Goal: Task Accomplishment & Management: Complete application form

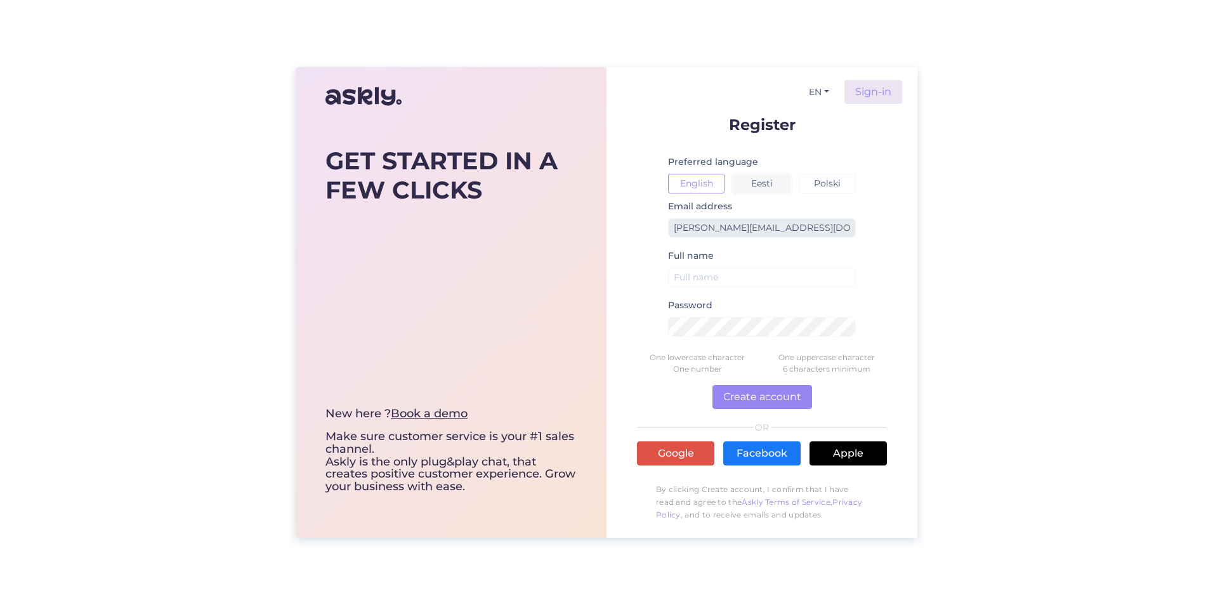
click at [763, 183] on button "Eesti" at bounding box center [761, 184] width 56 height 20
click at [773, 186] on button "Eesti" at bounding box center [761, 184] width 56 height 20
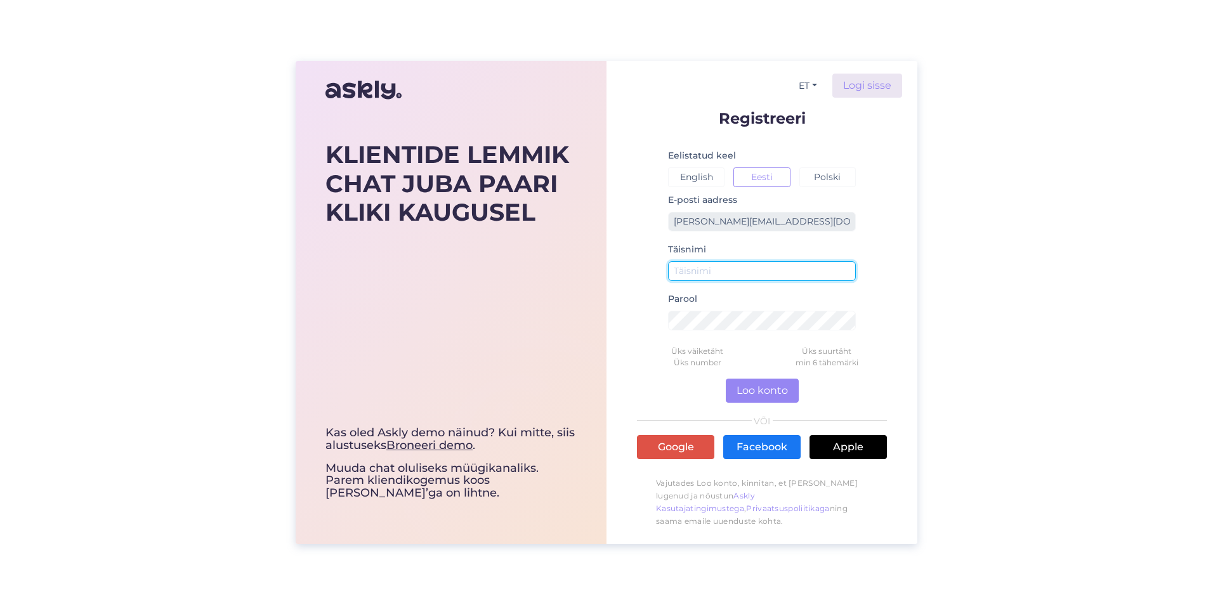
click at [753, 272] on input "text" at bounding box center [762, 271] width 188 height 20
type input "[PERSON_NAME]"
click at [795, 278] on input "[PERSON_NAME]" at bounding box center [762, 271] width 188 height 20
click at [861, 244] on form "Registreeri Eelistatud keel English Eesti Polski E-posti aadress [PERSON_NAME][…" at bounding box center [762, 322] width 250 height 424
click at [766, 388] on button "Loo konto" at bounding box center [762, 391] width 73 height 24
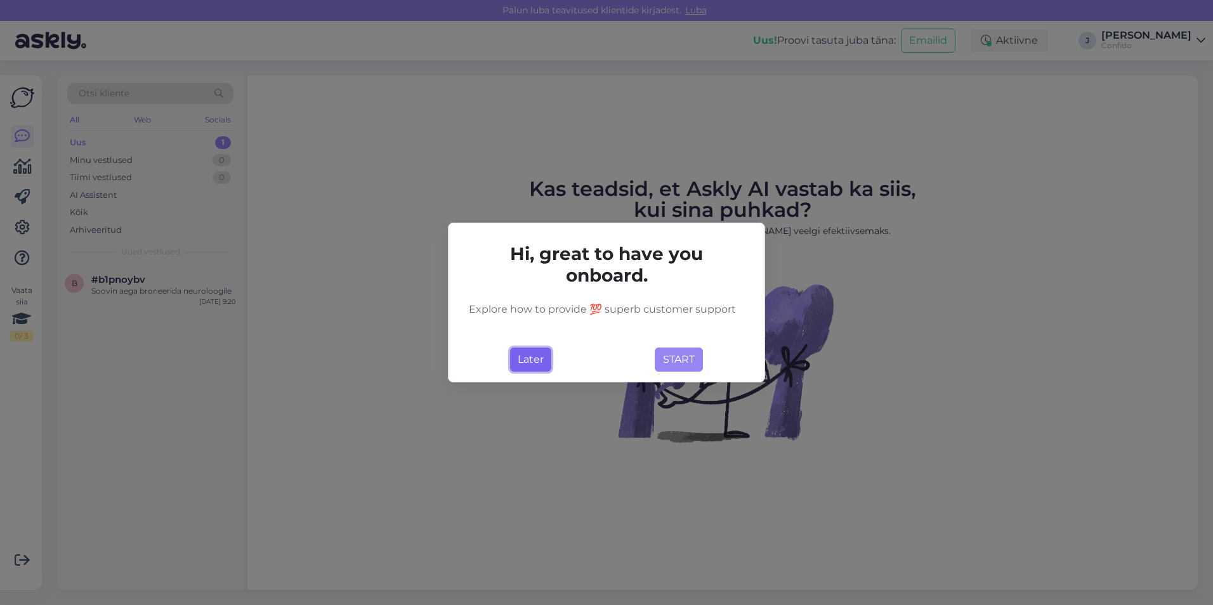
click at [540, 357] on button "Later" at bounding box center [530, 360] width 41 height 24
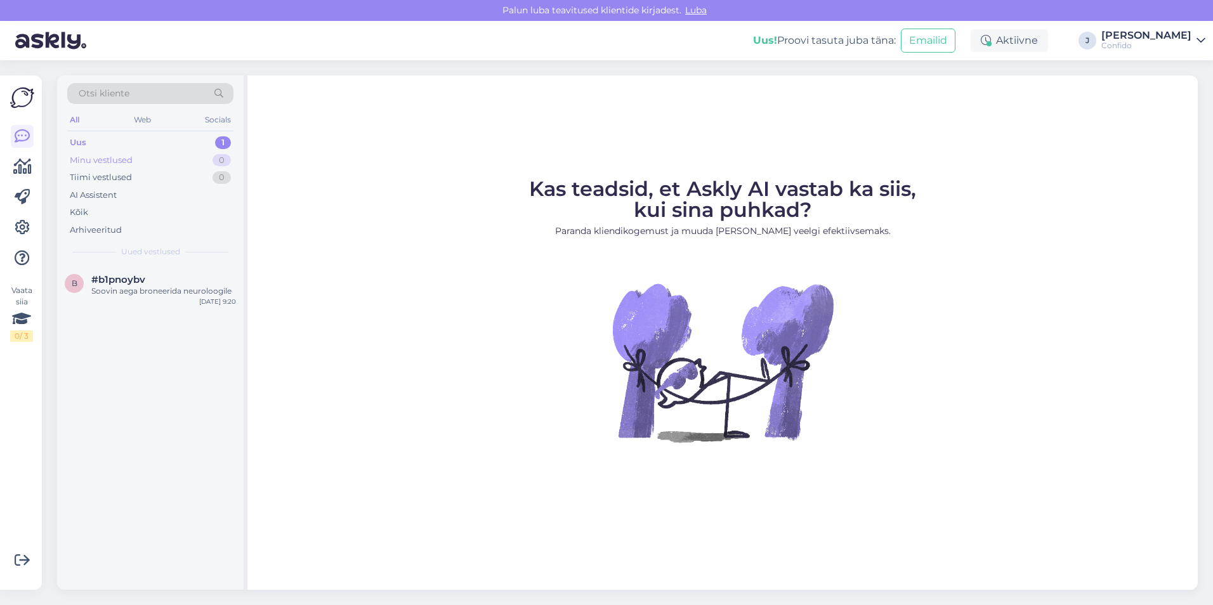
click at [111, 158] on div "Minu vestlused" at bounding box center [101, 160] width 63 height 13
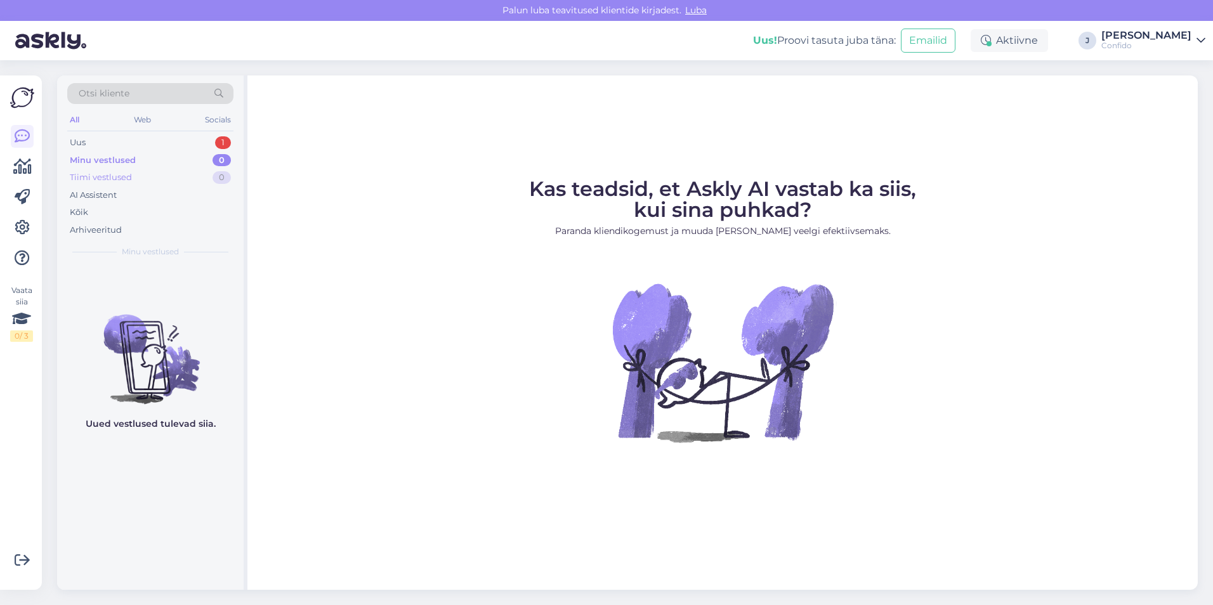
click at [111, 175] on div "Tiimi vestlused" at bounding box center [101, 177] width 62 height 13
click at [108, 192] on div "AI Assistent" at bounding box center [93, 195] width 47 height 13
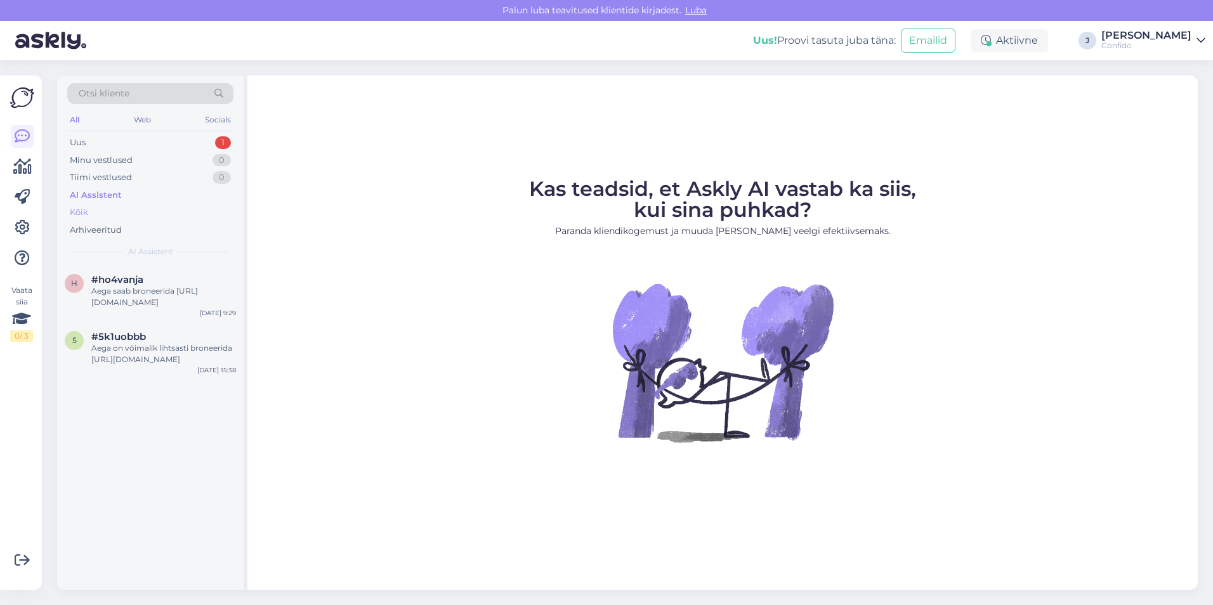
click at [80, 214] on div "Kõik" at bounding box center [79, 212] width 18 height 13
click at [95, 230] on div "Arhiveeritud" at bounding box center [96, 230] width 52 height 13
click at [23, 166] on icon at bounding box center [22, 166] width 18 height 15
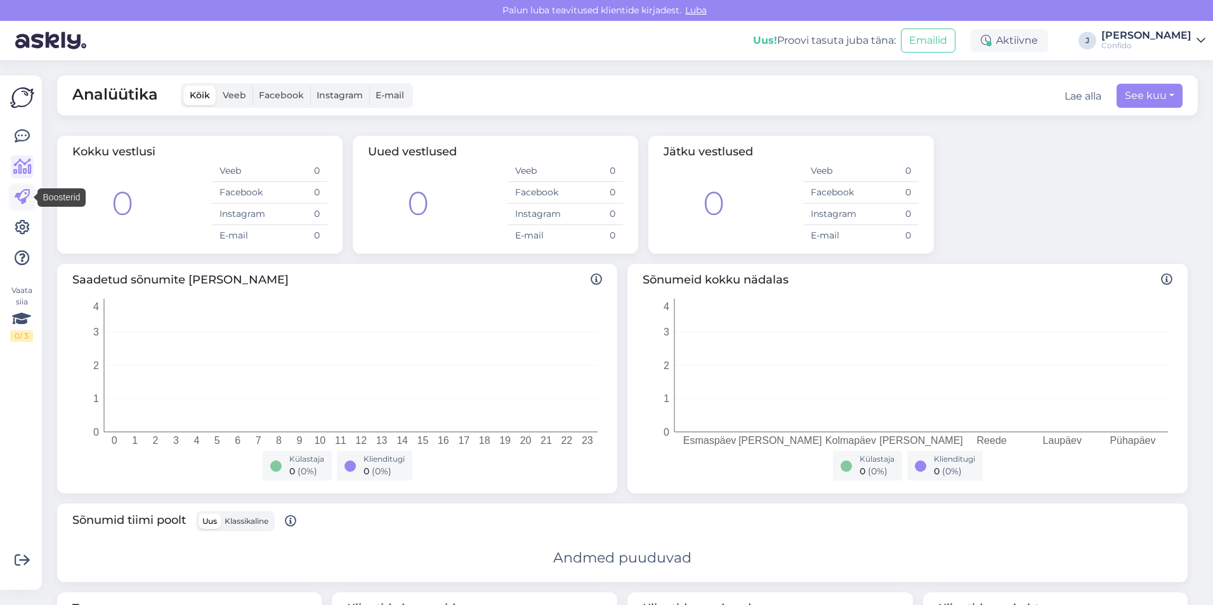
click at [23, 198] on icon at bounding box center [22, 197] width 15 height 15
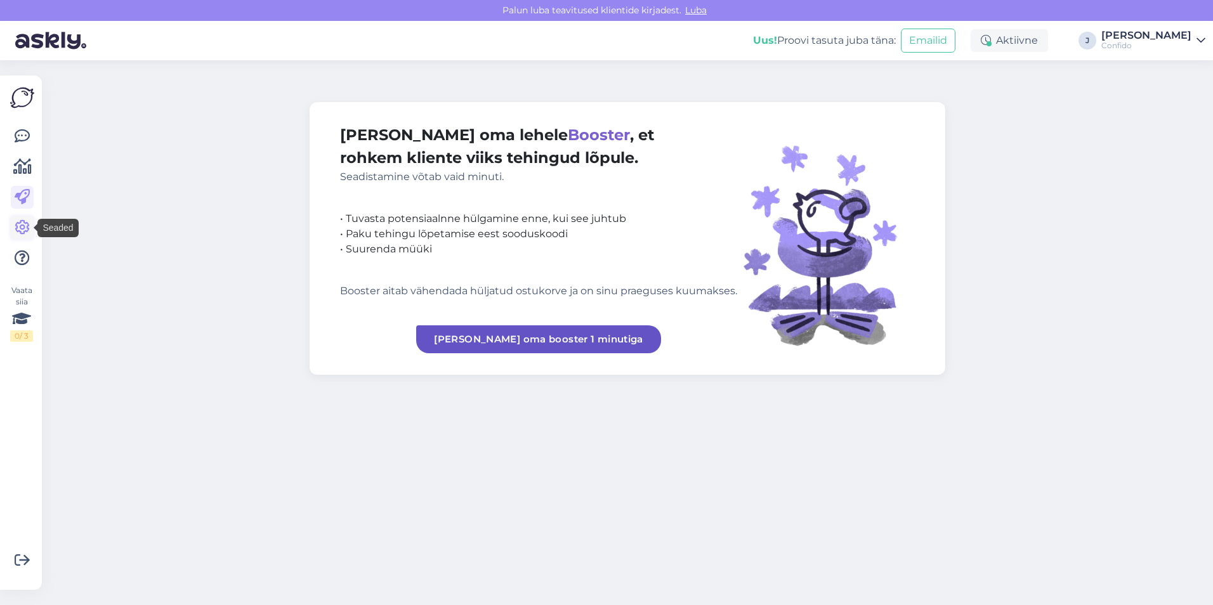
click at [23, 227] on icon at bounding box center [22, 227] width 15 height 15
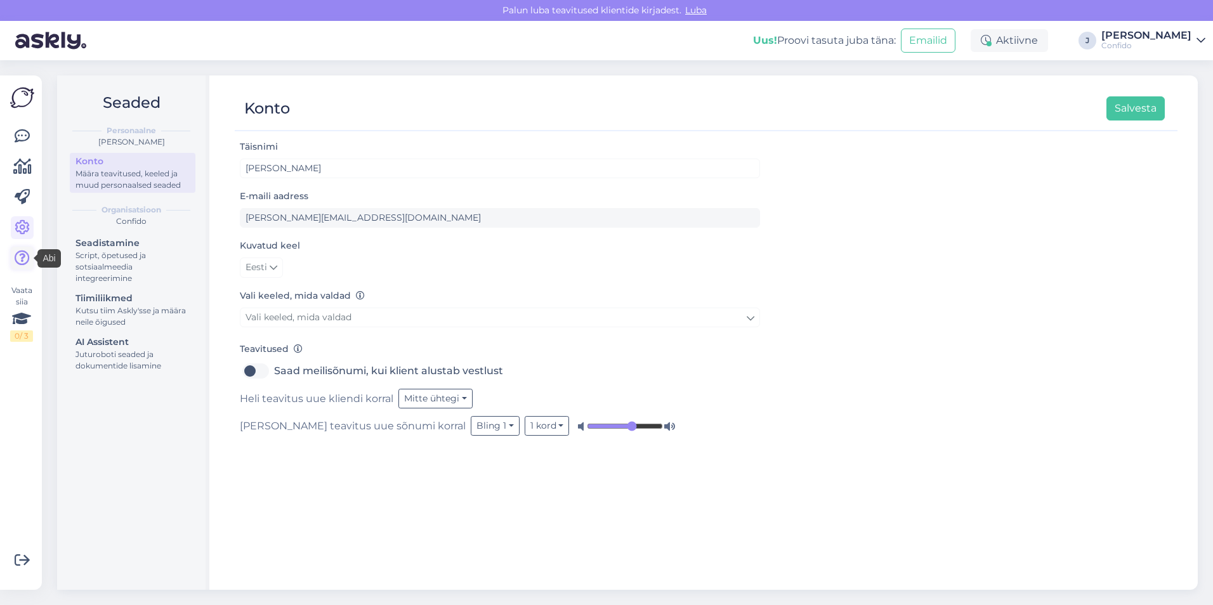
click at [25, 251] on icon at bounding box center [22, 258] width 15 height 15
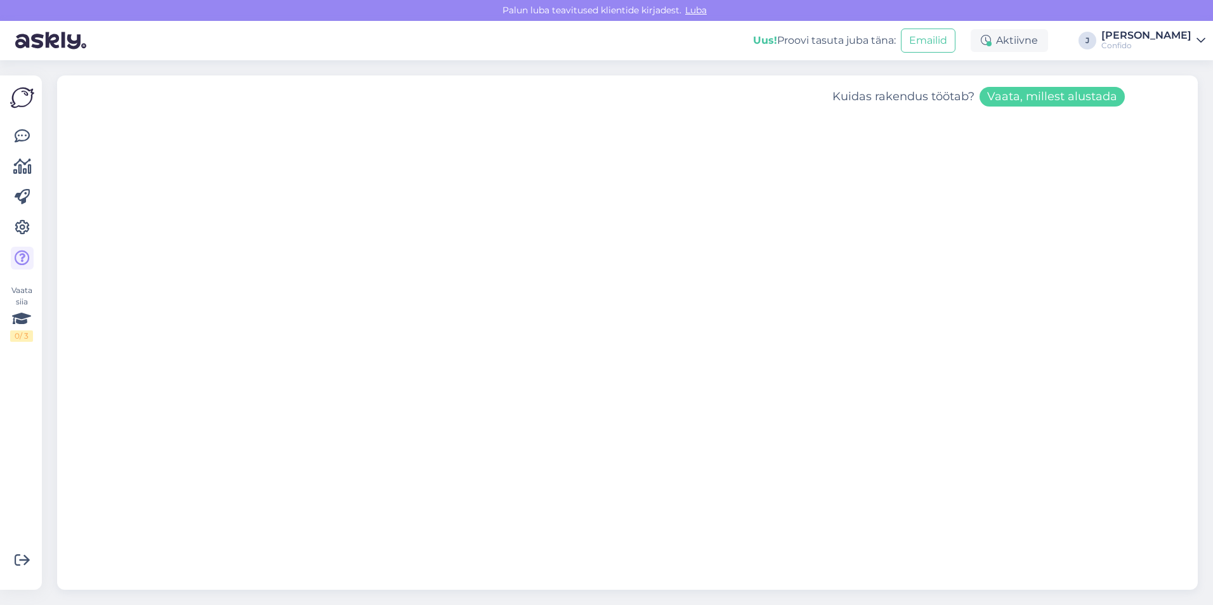
click at [22, 92] on img at bounding box center [22, 98] width 24 height 24
click at [22, 101] on img at bounding box center [22, 98] width 24 height 24
click at [1180, 36] on div "[PERSON_NAME]" at bounding box center [1146, 35] width 90 height 10
click at [22, 138] on icon at bounding box center [22, 136] width 15 height 15
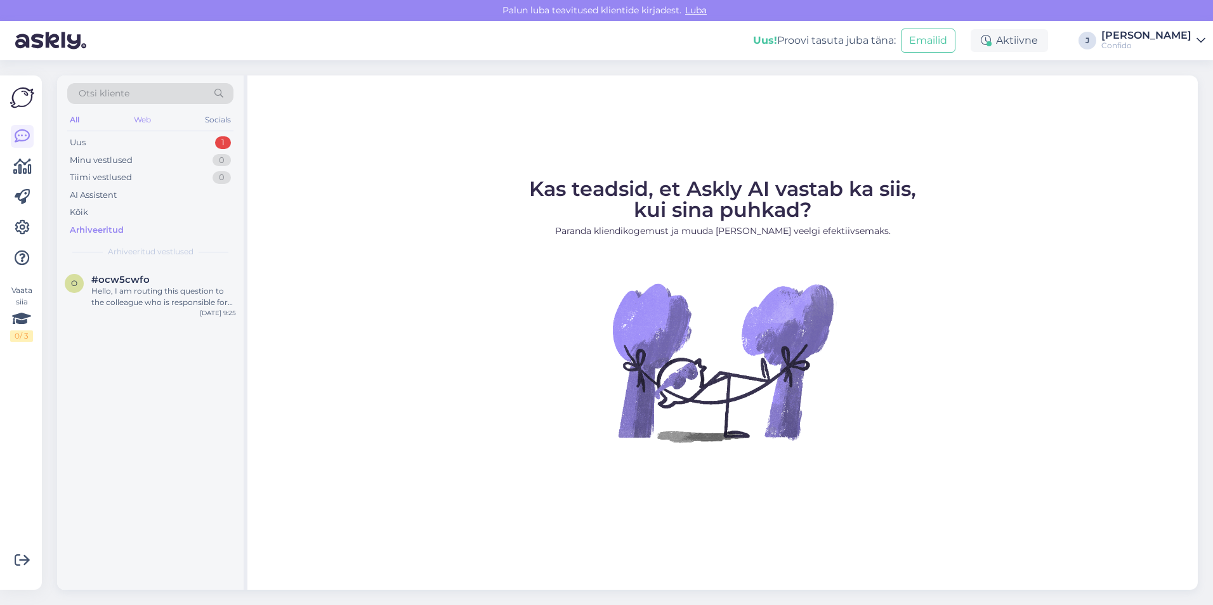
click at [148, 118] on div "Web" at bounding box center [142, 120] width 22 height 16
click at [218, 121] on div "Socials" at bounding box center [217, 120] width 31 height 16
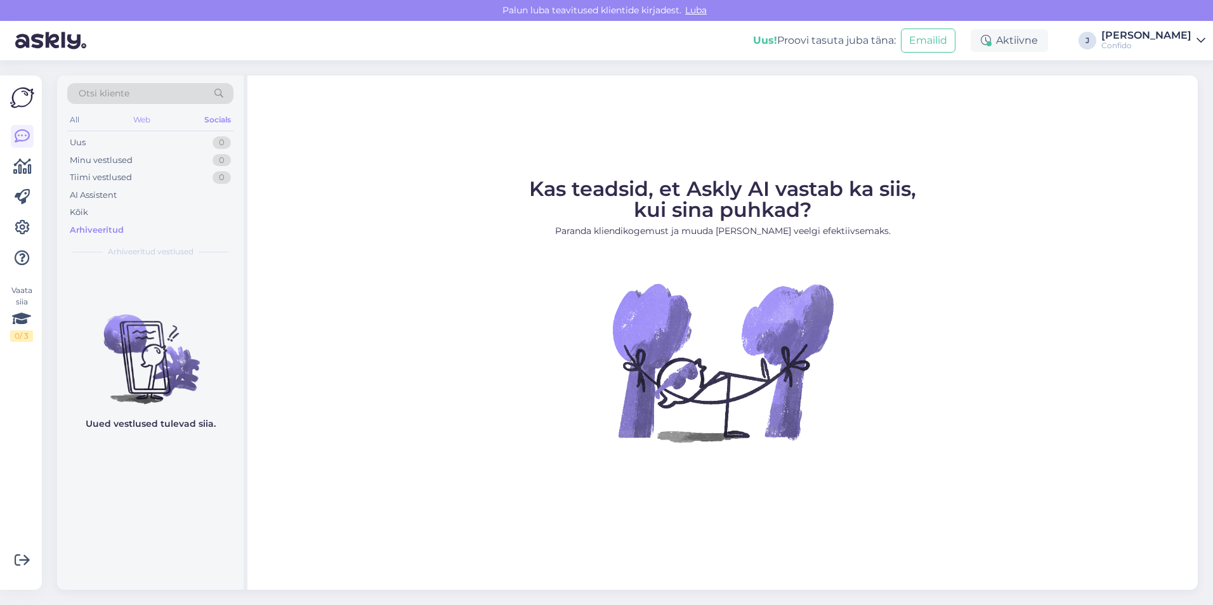
click at [148, 119] on div "Web" at bounding box center [142, 120] width 22 height 16
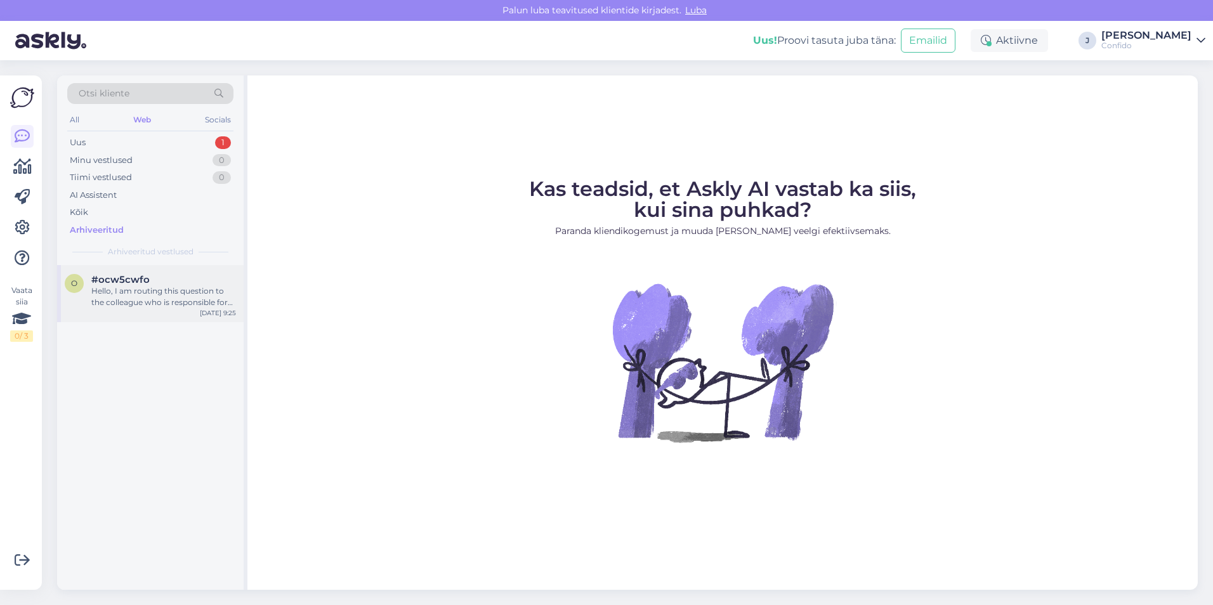
click at [173, 294] on div "Hello, I am routing this question to the colleague who is responsible for this …" at bounding box center [163, 296] width 145 height 23
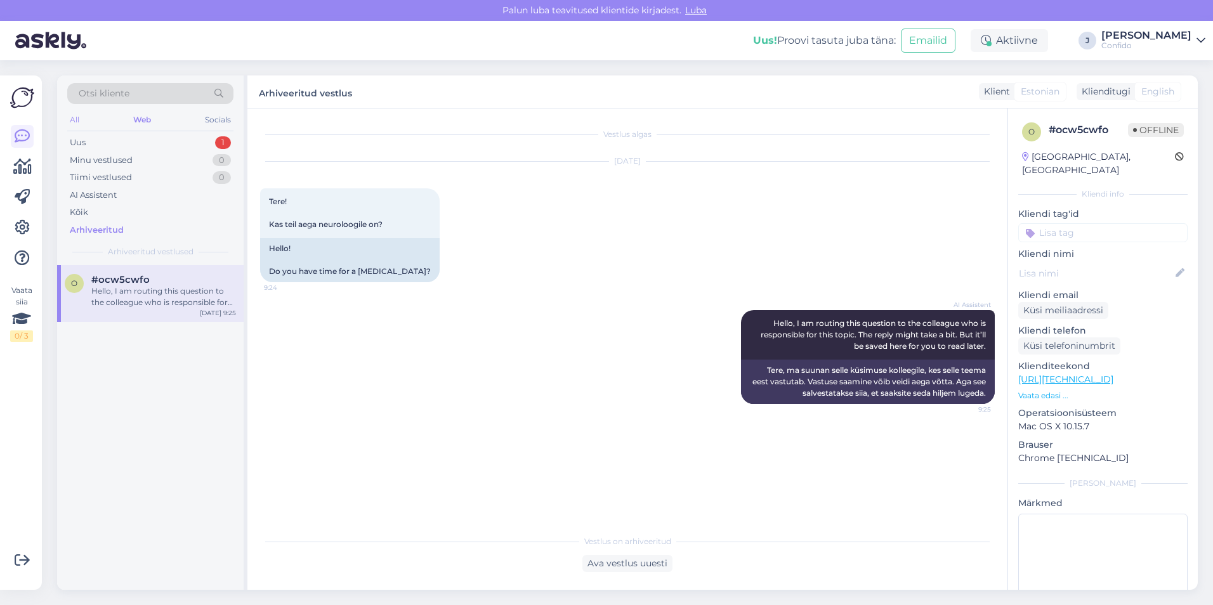
click at [77, 118] on div "All" at bounding box center [74, 120] width 15 height 16
